Goal: Find contact information: Find contact information

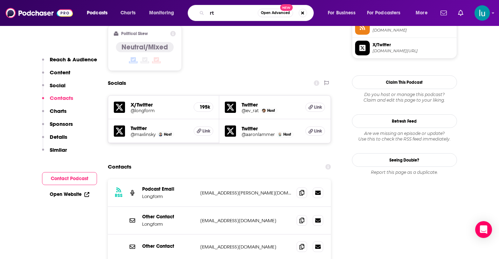
type input "r"
type input "the creative penn podcast"
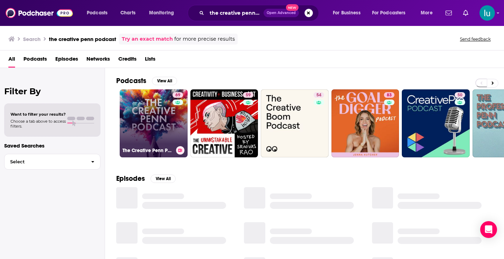
click at [153, 124] on link "69 The Creative Penn Podcast For Writers" at bounding box center [154, 123] width 68 height 68
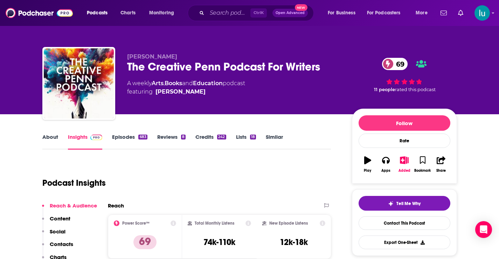
click at [52, 134] on link "About" at bounding box center [50, 141] width 16 height 16
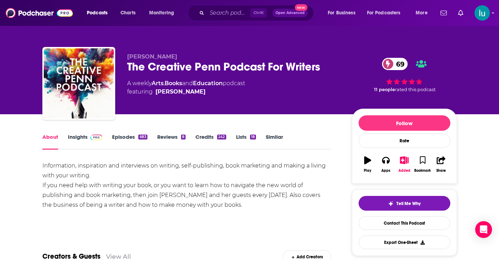
click at [72, 138] on link "Insights" at bounding box center [85, 141] width 35 height 16
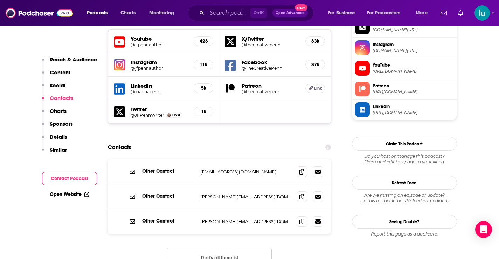
scroll to position [645, 0]
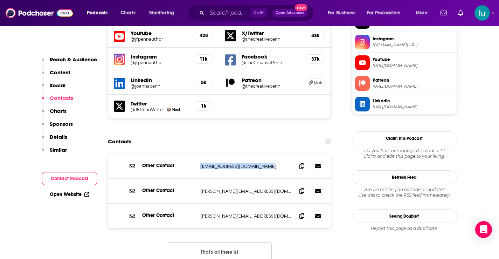
drag, startPoint x: 273, startPoint y: 132, endPoint x: 198, endPoint y: 134, distance: 74.6
click at [198, 154] on div "Other Contact support@thecreativepenn.com support@thecreativepenn.com" at bounding box center [219, 166] width 223 height 25
copy p "support@thecreativepenn.com"
drag, startPoint x: 268, startPoint y: 156, endPoint x: 212, endPoint y: 157, distance: 56.0
click at [196, 179] on div "Other Contact joanna@thecreativepenn.com joanna@thecreativepenn.com" at bounding box center [219, 191] width 223 height 25
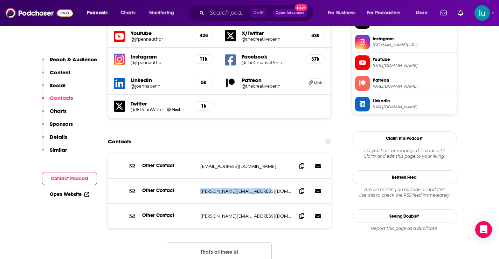
copy div "joanna@thecreativepenn.com"
drag, startPoint x: 276, startPoint y: 180, endPoint x: 198, endPoint y: 179, distance: 78.4
click at [198, 203] on div "Other Contact alexandra@thecreativepenn.com alexandra@thecreativepenn.com" at bounding box center [219, 215] width 223 height 25
copy p "alexandra@thecreativepenn.com"
click at [256, 11] on span "Ctrl K" at bounding box center [258, 12] width 16 height 9
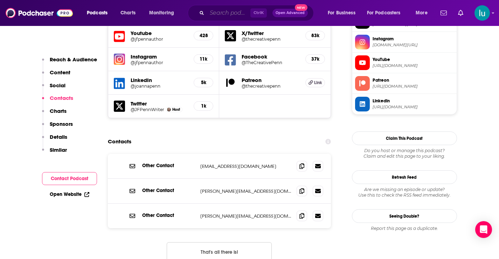
click at [222, 11] on input "Search podcasts, credits, & more..." at bounding box center [228, 12] width 43 height 11
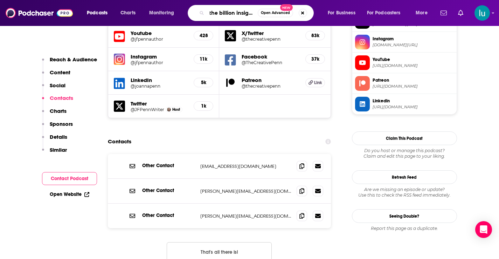
type input "the billion insights"
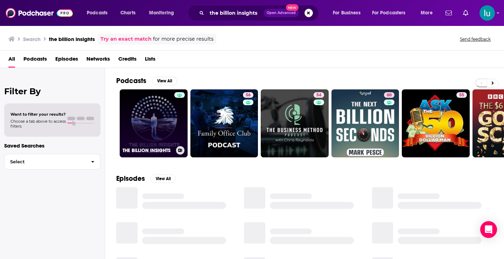
click at [156, 125] on link "THE BILLION INSIGHTS" at bounding box center [154, 123] width 68 height 68
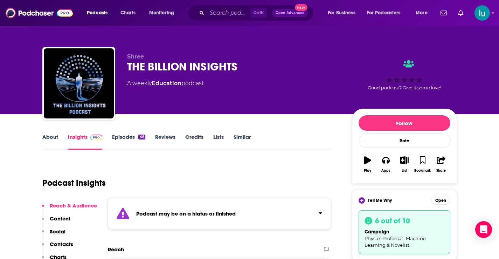
click at [46, 135] on link "About" at bounding box center [50, 141] width 16 height 16
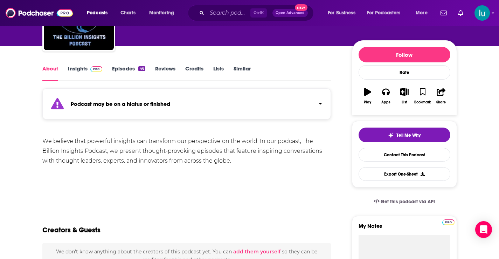
scroll to position [81, 0]
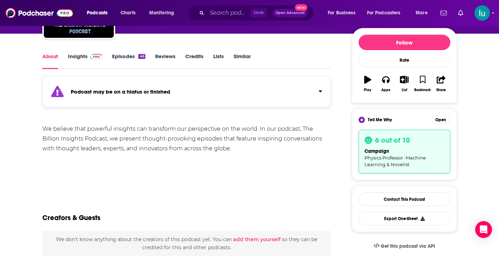
click at [125, 57] on link "Episodes 46" at bounding box center [128, 61] width 33 height 16
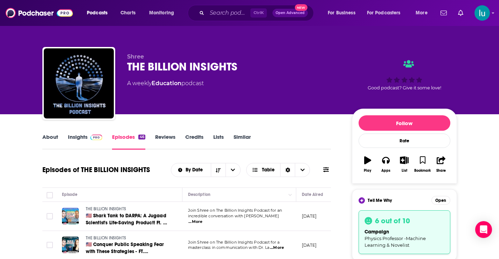
click at [77, 136] on link "Insights" at bounding box center [85, 141] width 35 height 16
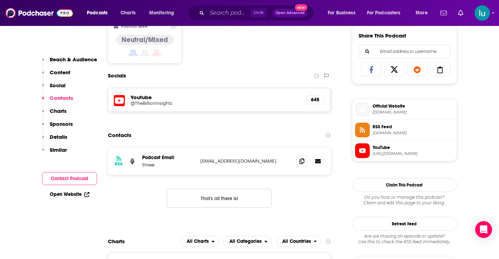
scroll to position [520, 0]
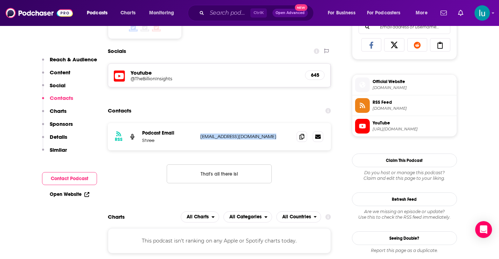
drag, startPoint x: 265, startPoint y: 135, endPoint x: 200, endPoint y: 140, distance: 64.9
click at [200, 140] on div "RSS Podcast Email Shree shree@thebillioninsights.com shree@thebillioninsights.c…" at bounding box center [219, 136] width 223 height 27
copy p "shree@thebillioninsights.com"
click at [214, 10] on input "Search podcasts, credits, & more..." at bounding box center [228, 12] width 43 height 11
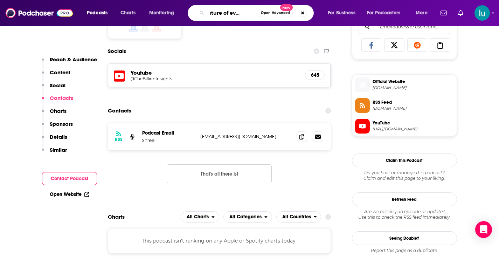
type input "the future of everything"
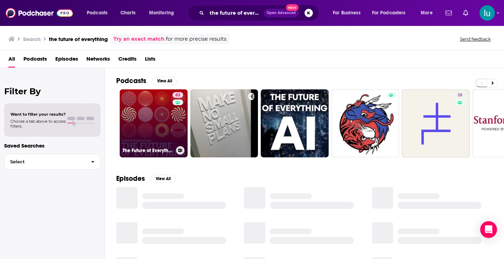
click at [146, 122] on link "63 The Future of Everything" at bounding box center [154, 123] width 68 height 68
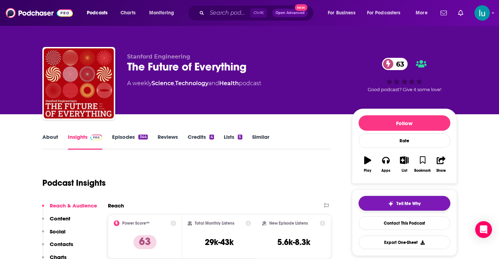
click at [410, 203] on span "Tell Me Why" at bounding box center [408, 204] width 24 height 6
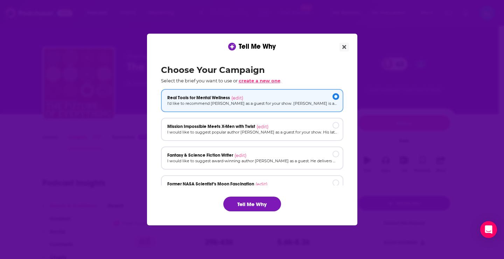
click at [249, 79] on span "create a new one" at bounding box center [260, 81] width 42 height 6
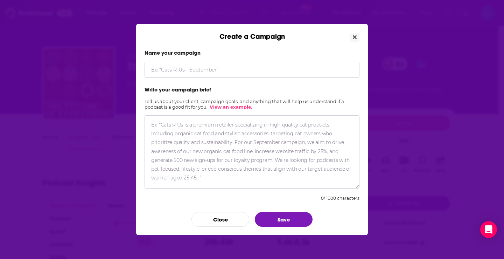
click at [186, 126] on textarea "Create a Campaign" at bounding box center [252, 151] width 215 height 73
paste textarea "I’d love to suggest Derek Newton as a guest for The Billion Insights Podcast — …"
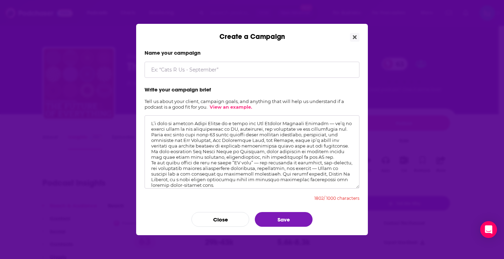
type textarea "I’d love to suggest Derek Newton as a guest for The Billion Insights Podcast — …"
click at [204, 71] on input "Create a Campaign" at bounding box center [252, 70] width 215 height 16
type input "AI, Authorship & Authenticity"
drag, startPoint x: 152, startPoint y: 152, endPoint x: 322, endPoint y: 157, distance: 170.5
click at [322, 157] on textarea "Create a Campaign" at bounding box center [252, 151] width 215 height 73
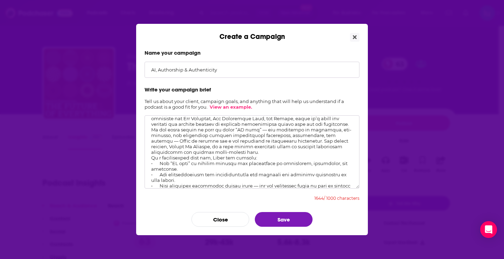
scroll to position [36, 0]
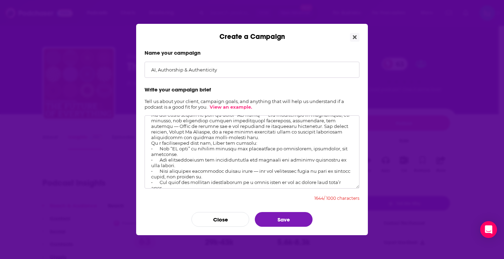
drag, startPoint x: 160, startPoint y: 159, endPoint x: 183, endPoint y: 165, distance: 23.4
click at [183, 165] on textarea "Create a Campaign" at bounding box center [252, 151] width 215 height 73
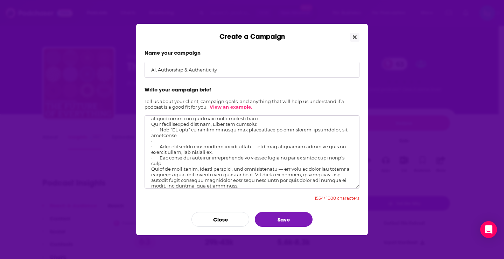
scroll to position [64, 0]
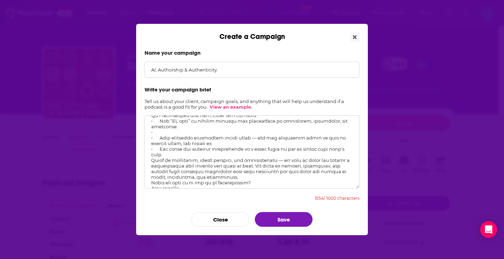
click at [214, 144] on textarea "Create a Campaign" at bounding box center [252, 151] width 215 height 73
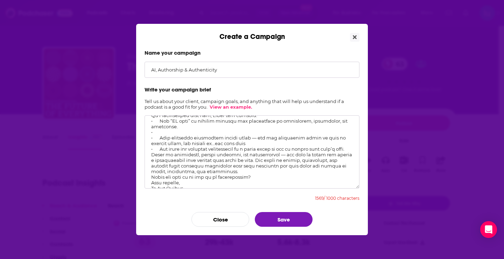
drag, startPoint x: 162, startPoint y: 148, endPoint x: 181, endPoint y: 153, distance: 19.4
click at [181, 153] on textarea "Create a Campaign" at bounding box center [252, 151] width 215 height 73
drag, startPoint x: 271, startPoint y: 160, endPoint x: 273, endPoint y: 169, distance: 8.7
click at [273, 169] on textarea "Create a Campaign" at bounding box center [252, 151] width 215 height 73
drag, startPoint x: 271, startPoint y: 160, endPoint x: 276, endPoint y: 169, distance: 10.8
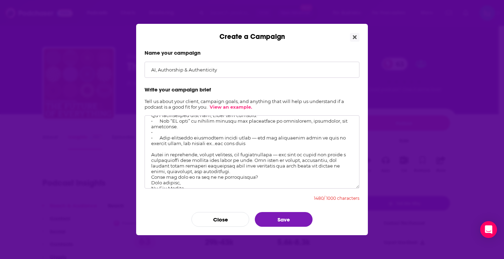
click at [276, 169] on textarea "Create a Campaign" at bounding box center [252, 151] width 215 height 73
drag, startPoint x: 152, startPoint y: 166, endPoint x: 259, endPoint y: 166, distance: 106.8
click at [259, 166] on textarea "Create a Campaign" at bounding box center [252, 151] width 215 height 73
click at [266, 178] on textarea "Create a Campaign" at bounding box center [252, 151] width 215 height 73
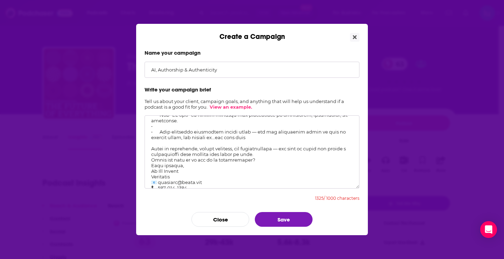
scroll to position [84, 0]
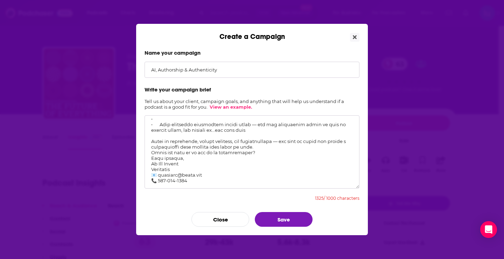
drag, startPoint x: 151, startPoint y: 166, endPoint x: 206, endPoint y: 181, distance: 57.2
click at [206, 181] on textarea "Create a Campaign" at bounding box center [252, 151] width 215 height 73
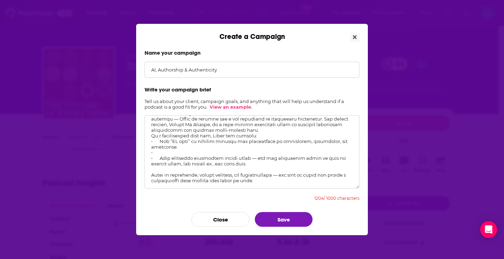
scroll to position [46, 0]
drag, startPoint x: 151, startPoint y: 135, endPoint x: 260, endPoint y: 162, distance: 112.1
click at [260, 162] on textarea "Create a Campaign" at bounding box center [252, 151] width 215 height 73
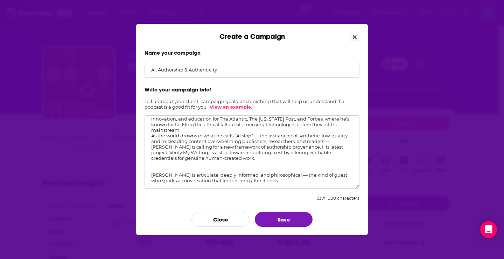
scroll to position [21, 0]
type textarea "I’d love to suggest Derek Newton as a guest for The Billion Insights Podcast — …"
click at [278, 219] on button "Save" at bounding box center [284, 219] width 58 height 15
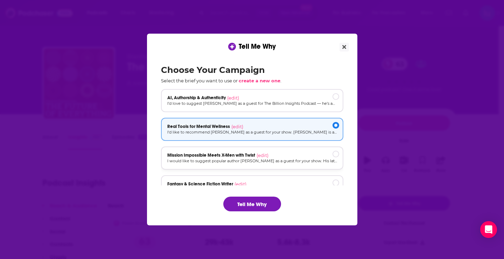
drag, startPoint x: 205, startPoint y: 100, endPoint x: 236, endPoint y: 155, distance: 63.0
click at [205, 100] on p "I’d love to suggest Derek Newton as a guest for The Billion Insights Podcast — …" at bounding box center [252, 103] width 170 height 6
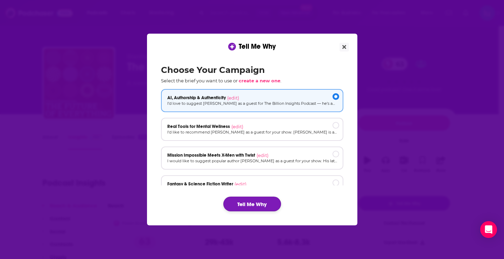
click at [254, 205] on button "Tell Me Why" at bounding box center [252, 203] width 58 height 15
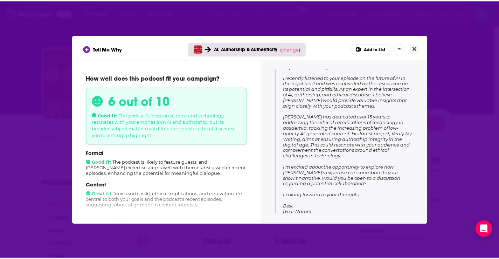
scroll to position [122, 0]
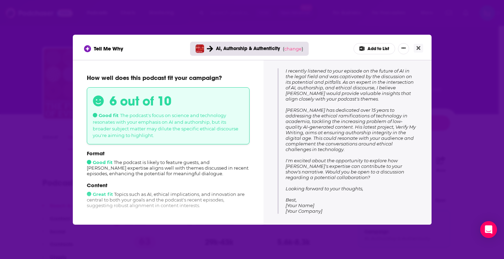
drag, startPoint x: 286, startPoint y: 161, endPoint x: 342, endPoint y: 225, distance: 84.8
click at [341, 228] on div "Tell Me Why AI, Authorship & Authenticity ( change ) Add to List How well does …" at bounding box center [252, 129] width 504 height 259
copy div "Exploring AI, Authorship, and Ethics on The Future of Everything Body: Hi Russ,…"
click at [418, 45] on icon "Close" at bounding box center [419, 48] width 4 height 6
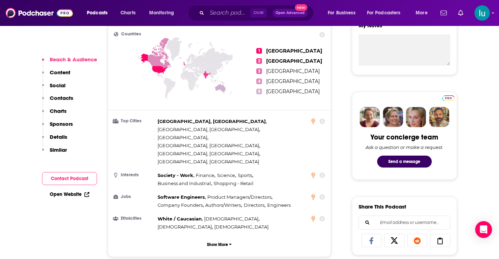
scroll to position [460, 0]
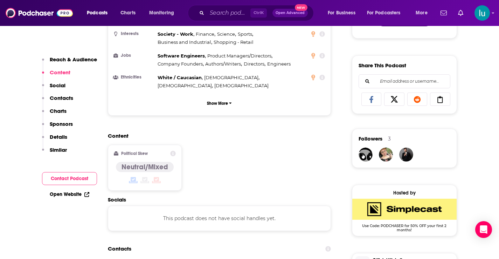
drag, startPoint x: 198, startPoint y: 224, endPoint x: 278, endPoint y: 220, distance: 80.3
copy p "podcasts@podiumpodcastco.com"
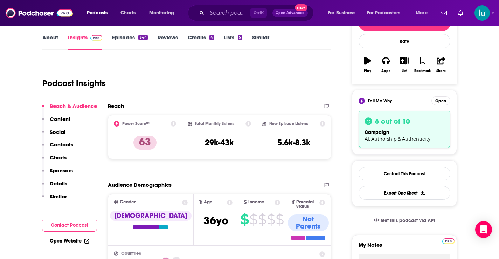
scroll to position [0, 0]
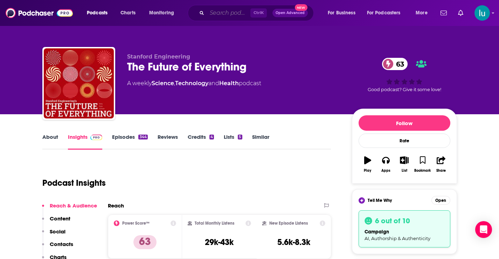
click at [215, 12] on input "Search podcasts, credits, & more..." at bounding box center [228, 12] width 43 height 11
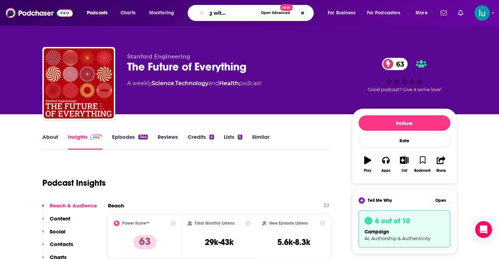
type input "rethinking with adam grant"
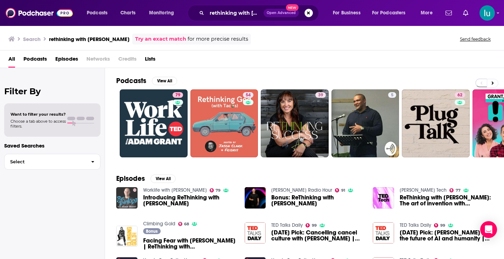
click at [133, 198] on img "Introducing ReThinking with Adam Grant" at bounding box center [126, 197] width 21 height 21
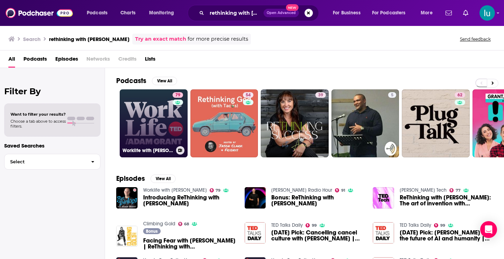
click at [151, 117] on link "79 Worklife with Adam Grant" at bounding box center [154, 123] width 68 height 68
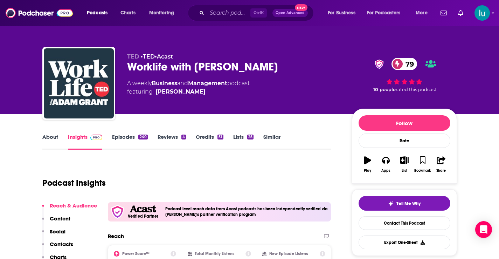
click at [45, 136] on link "About" at bounding box center [50, 141] width 16 height 16
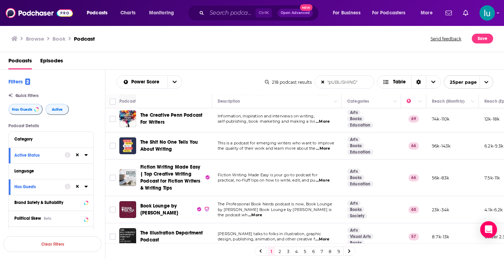
click at [324, 149] on span "...More" at bounding box center [323, 149] width 14 height 6
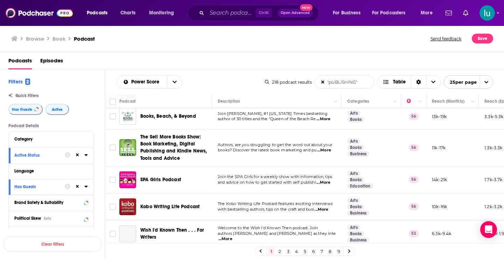
scroll to position [197, 0]
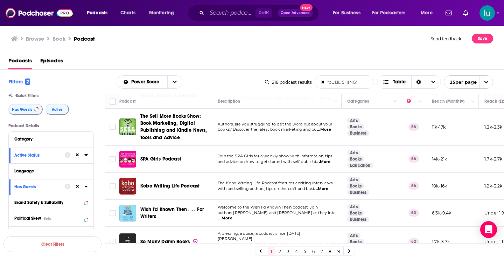
click at [328, 186] on span "...More" at bounding box center [321, 189] width 14 height 6
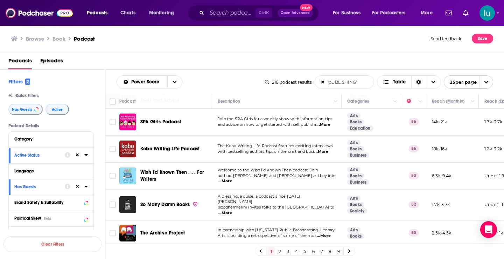
scroll to position [239, 0]
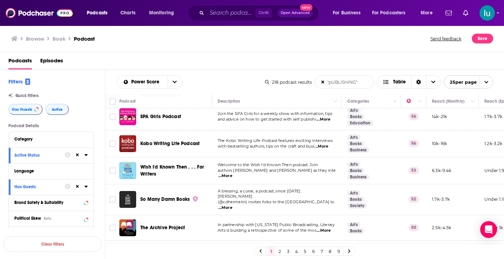
click at [232, 173] on span "...More" at bounding box center [225, 176] width 14 height 6
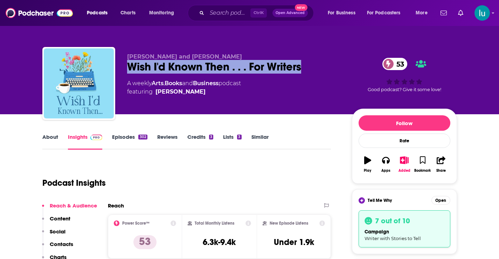
drag, startPoint x: 300, startPoint y: 64, endPoint x: 139, endPoint y: 69, distance: 161.8
click at [124, 64] on div "[PERSON_NAME] and [PERSON_NAME] Wish I'd Known Then . . . For Writers 53 A week…" at bounding box center [249, 85] width 414 height 76
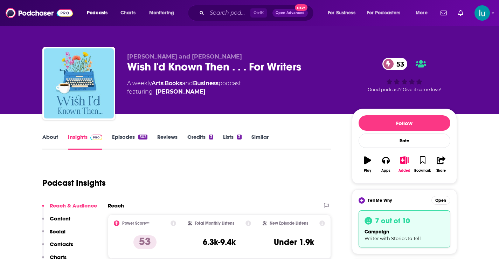
drag, startPoint x: 147, startPoint y: 67, endPoint x: 284, endPoint y: 181, distance: 178.2
click at [284, 181] on div "Podcast Insights" at bounding box center [183, 179] width 283 height 36
click at [441, 198] on button "Open" at bounding box center [440, 200] width 19 height 9
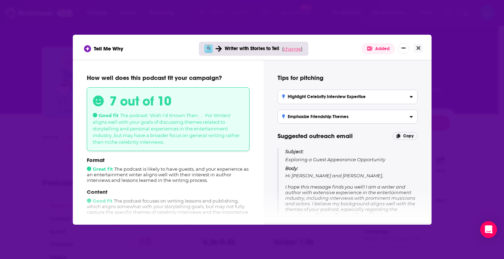
click at [292, 48] on span "change" at bounding box center [293, 49] width 18 height 6
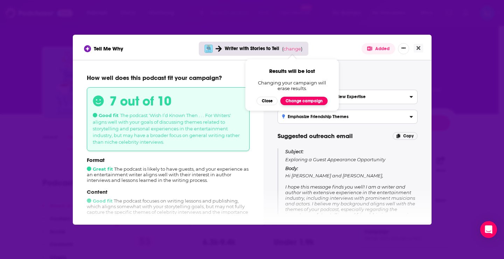
click at [292, 100] on button "Change campaign" at bounding box center [303, 101] width 47 height 8
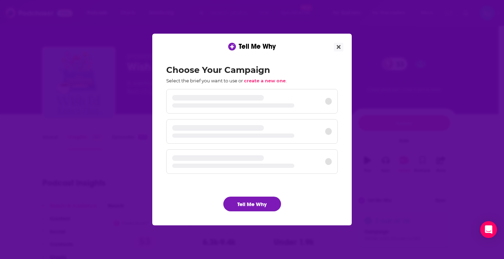
click at [311, 70] on h2 "Choose Your Campaign" at bounding box center [252, 70] width 172 height 10
click at [260, 206] on button "Tell Me Why" at bounding box center [252, 203] width 58 height 15
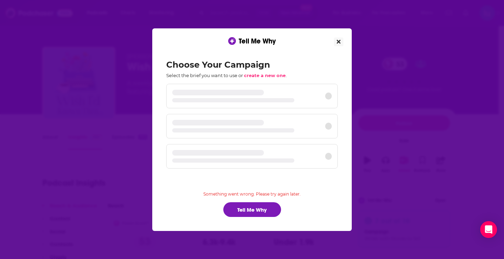
click at [338, 41] on icon "Close" at bounding box center [339, 42] width 4 height 4
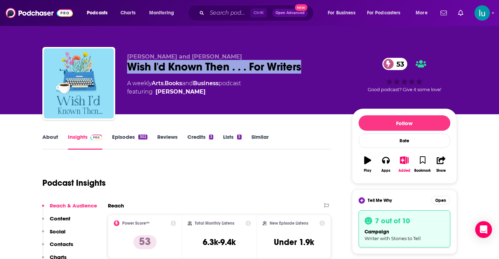
drag, startPoint x: 306, startPoint y: 68, endPoint x: 129, endPoint y: 70, distance: 177.1
click at [126, 70] on div "[PERSON_NAME] and [PERSON_NAME] Wish I'd Known Then . . . For Writers 53 A week…" at bounding box center [249, 85] width 414 height 76
copy h2 "Wish I'd Known Then . . . For Writers"
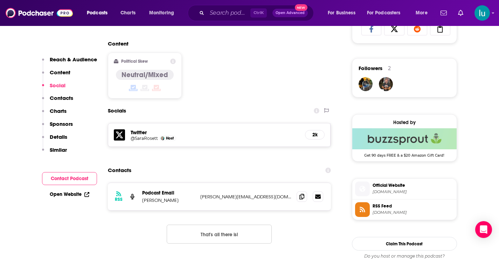
scroll to position [572, 0]
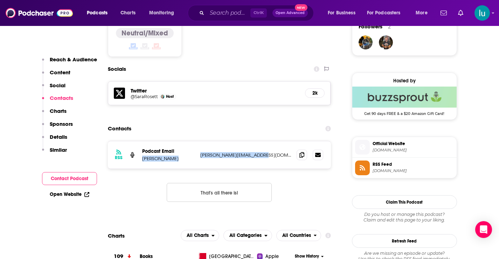
drag, startPoint x: 257, startPoint y: 128, endPoint x: 194, endPoint y: 126, distance: 63.4
click at [0, 0] on div "Podcast Email [PERSON_NAME] [EMAIL_ADDRESS][DOMAIN_NAME] [EMAIL_ADDRESS][DOMAIN…" at bounding box center [0, 0] width 0 height 0
copy div "[PERSON_NAME] [EMAIL_ADDRESS][DOMAIN_NAME]"
